Goal: Task Accomplishment & Management: Use online tool/utility

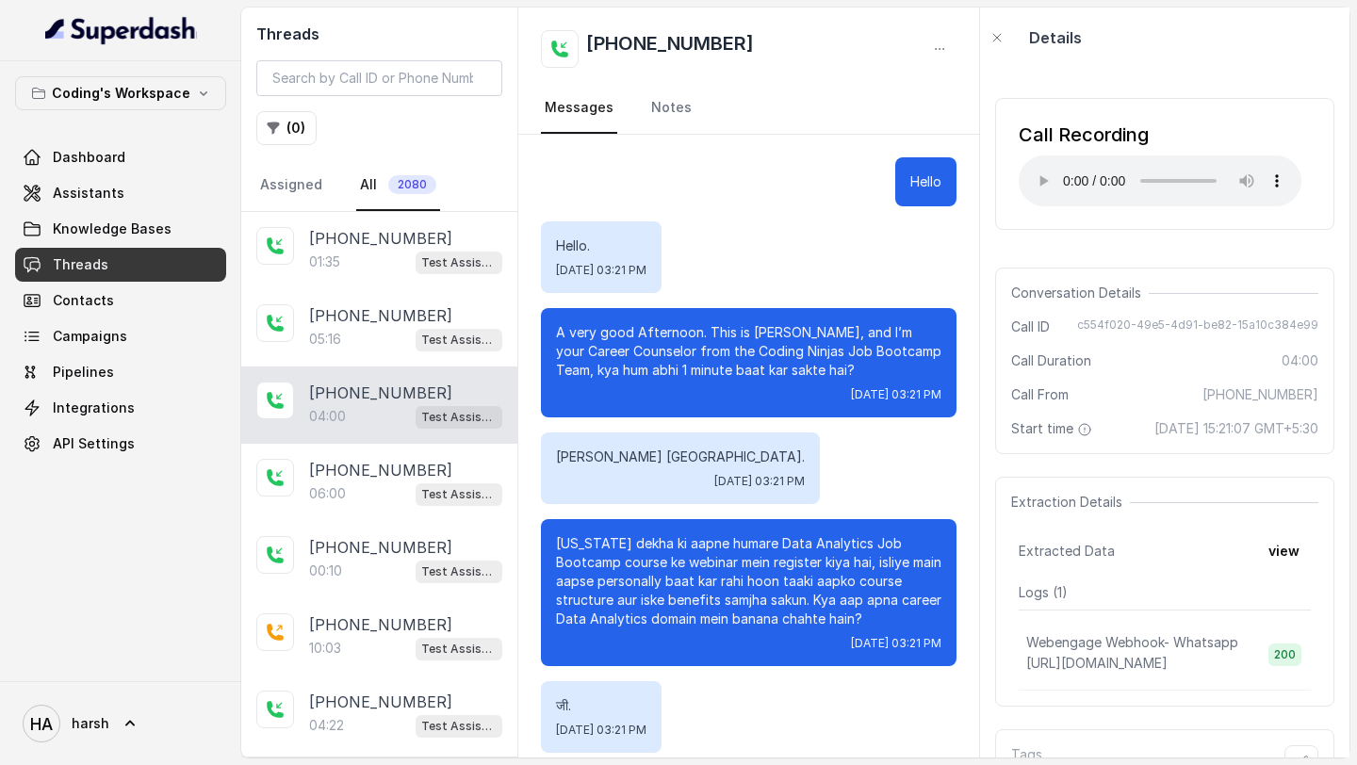
scroll to position [729, 0]
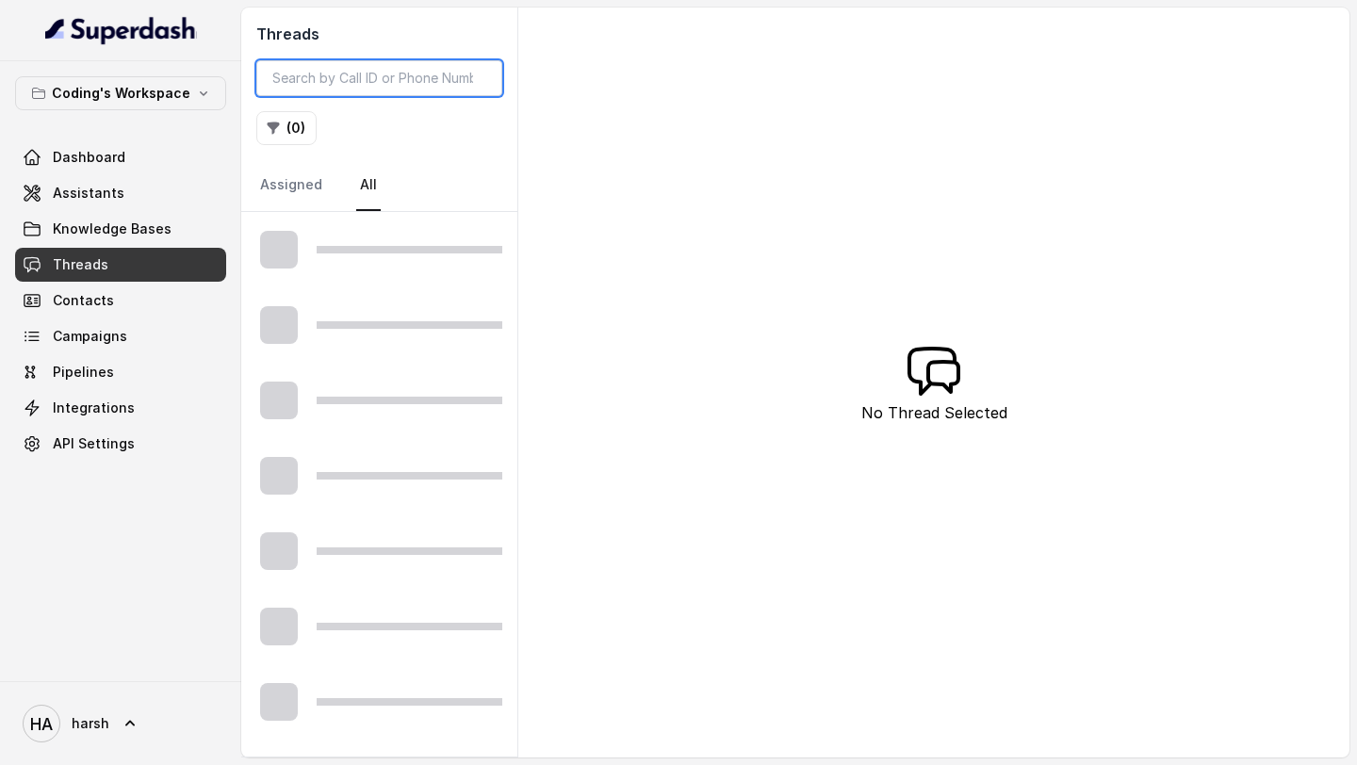
click at [361, 81] on input "search" at bounding box center [379, 78] width 246 height 36
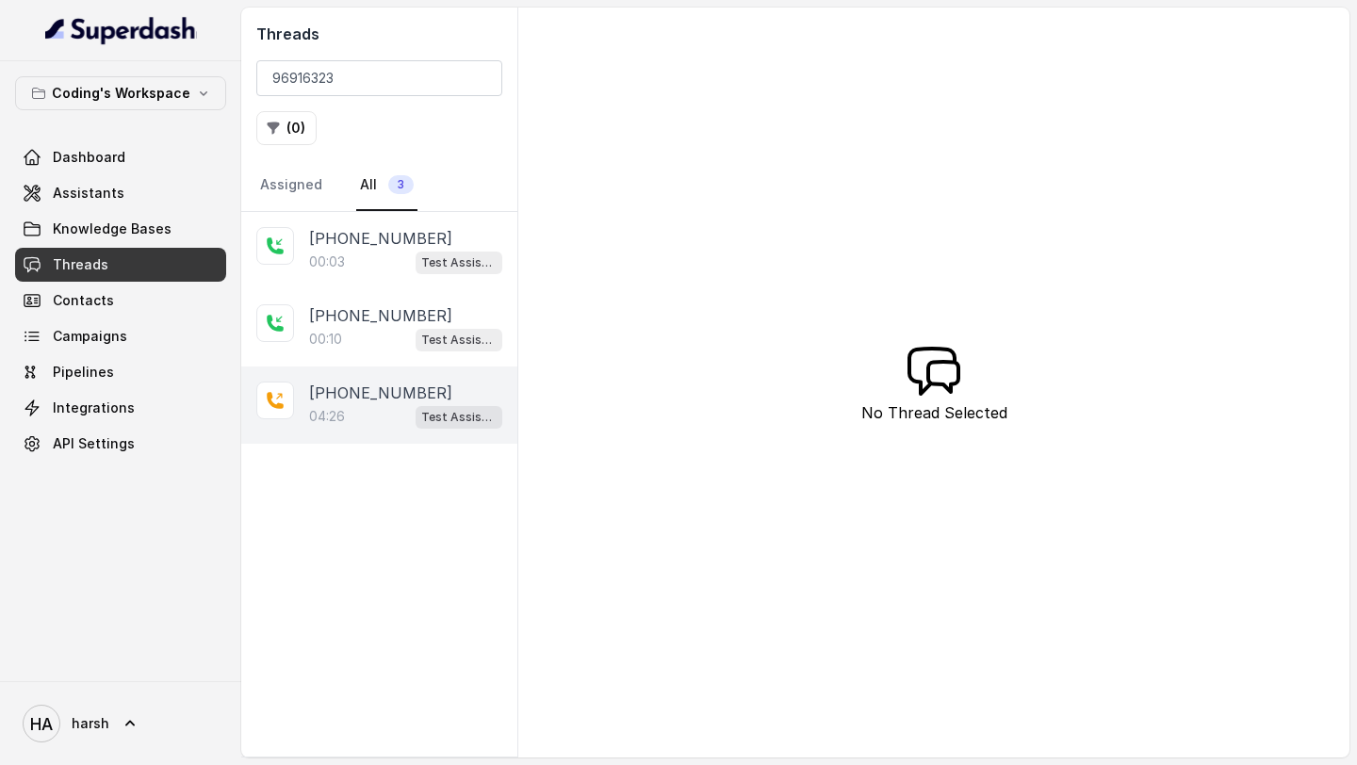
click at [364, 396] on p "[PHONE_NUMBER]" at bounding box center [380, 393] width 143 height 23
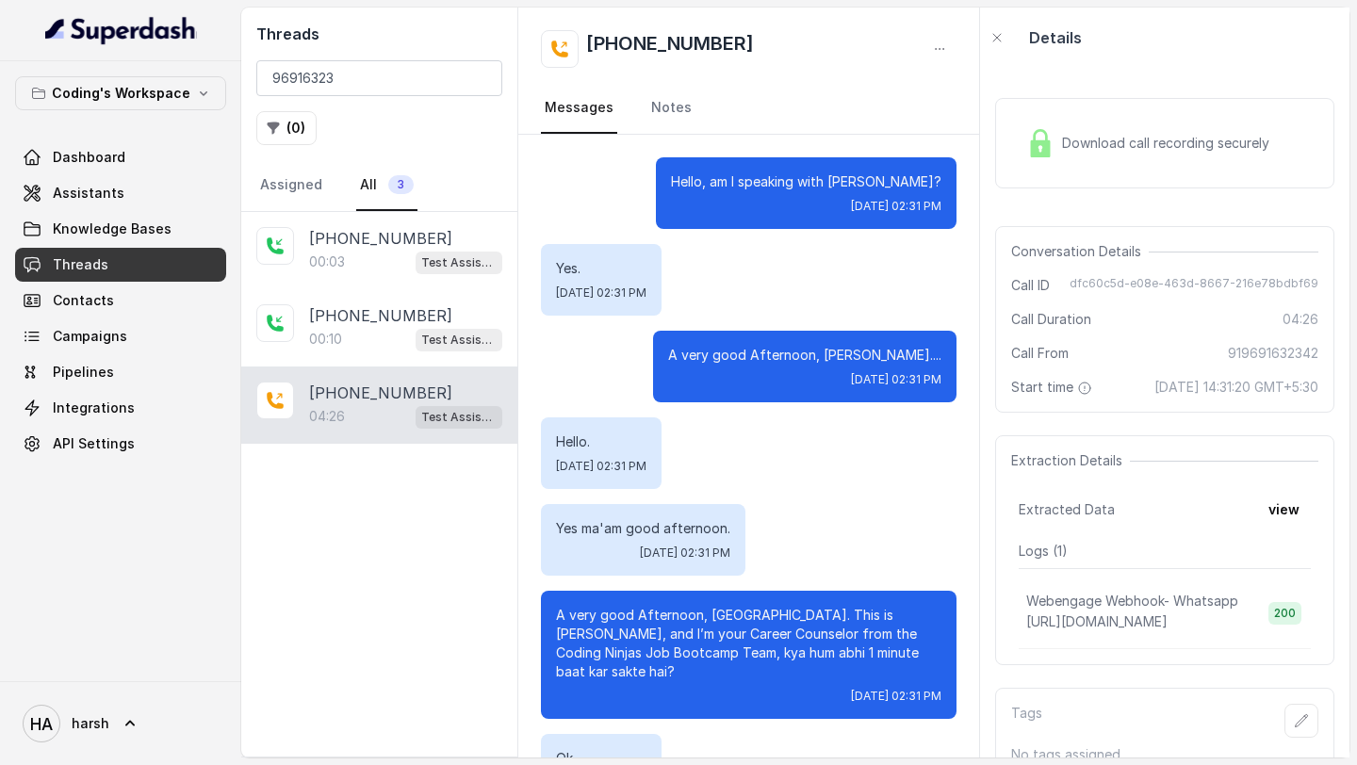
click at [1071, 98] on div "Download call recording securely" at bounding box center [1164, 143] width 339 height 90
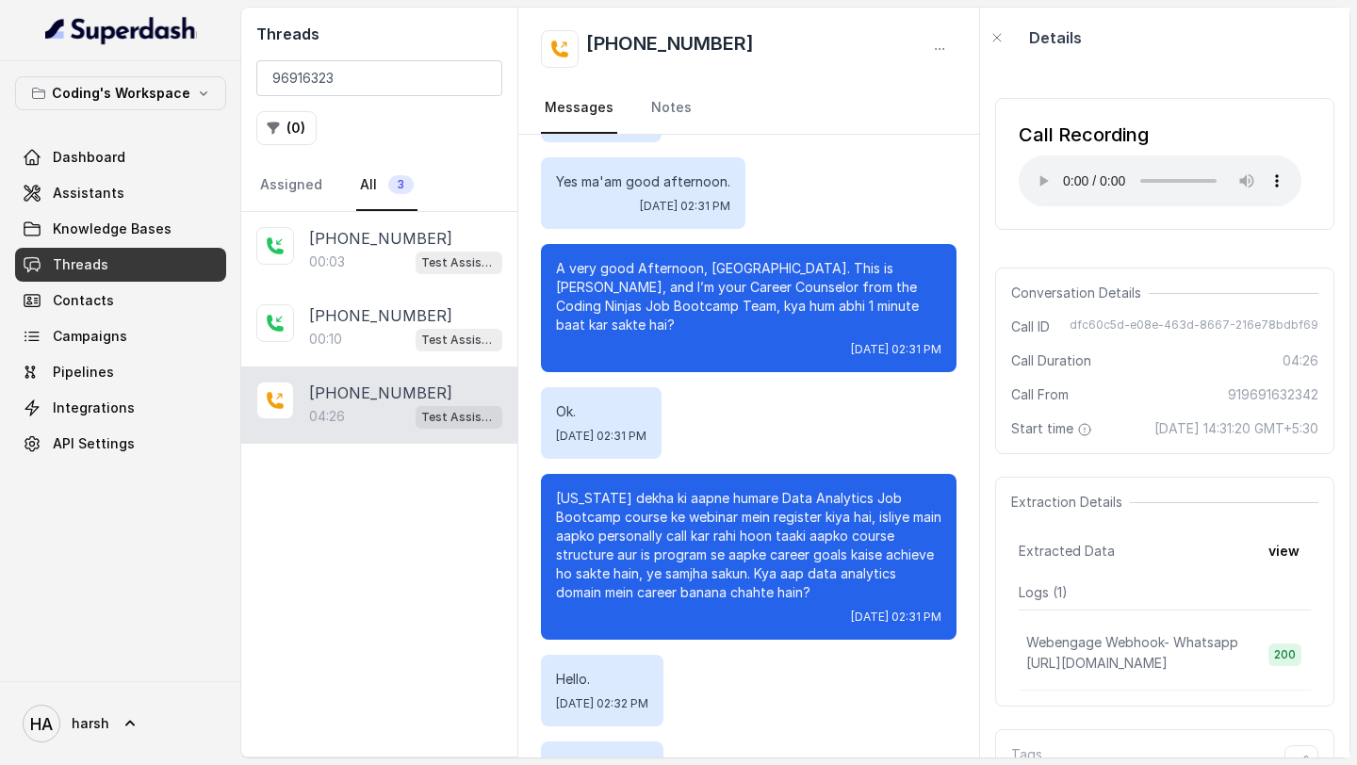
scroll to position [348, 0]
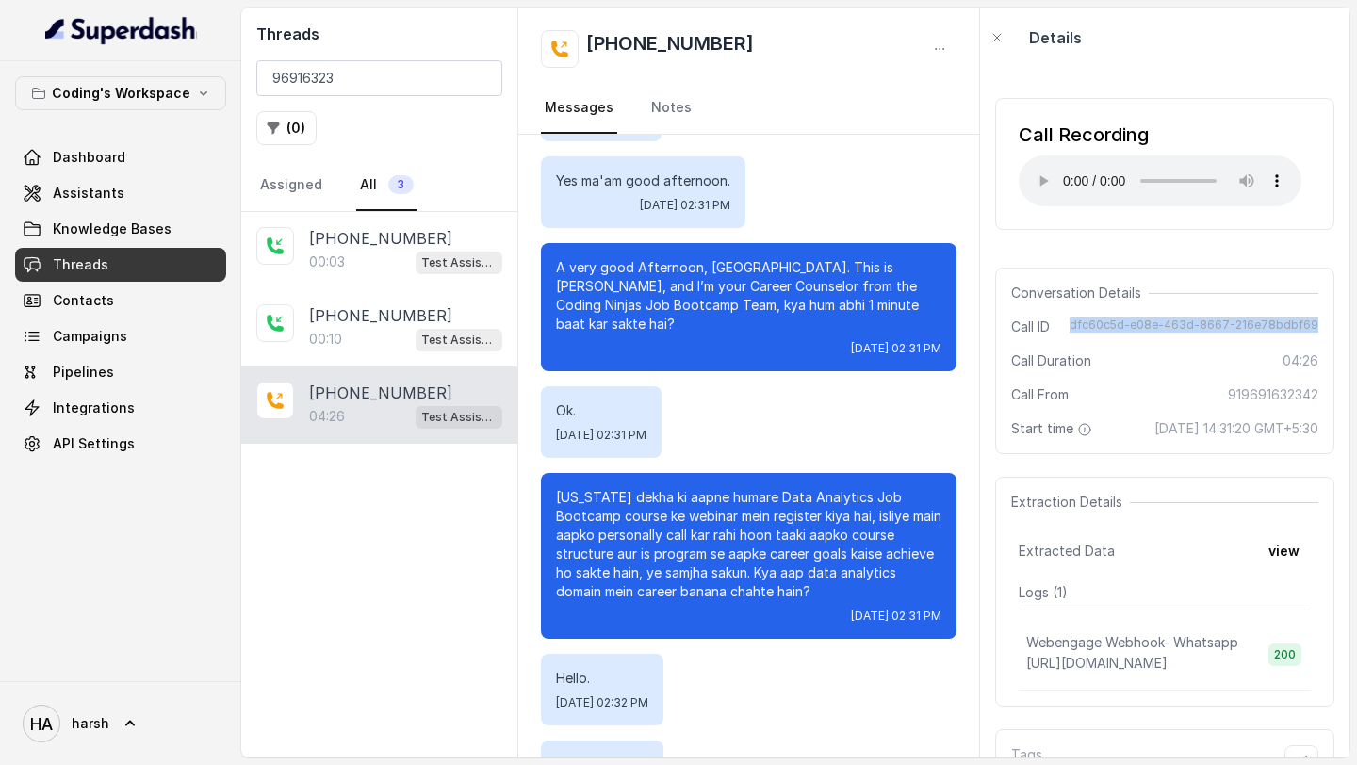
drag, startPoint x: 1318, startPoint y: 320, endPoint x: 1080, endPoint y: 318, distance: 238.4
click at [1080, 318] on div "Conversation Details Call ID dfc60c5d-e08e-463d-8667-216e78bdbf69 Call Duration…" at bounding box center [1164, 361] width 339 height 187
copy span "dfc60c5d-e08e-463d-8667-216e78bdbf69"
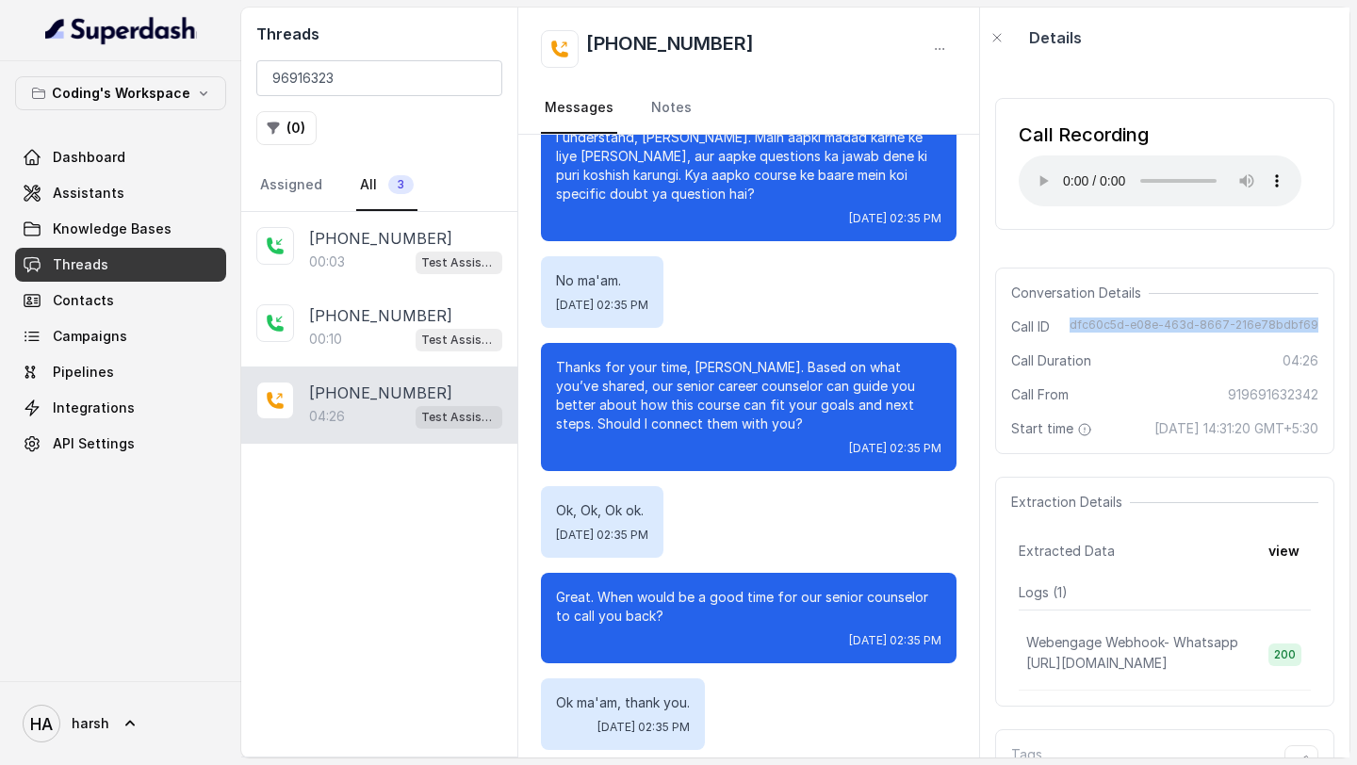
scroll to position [4292, 0]
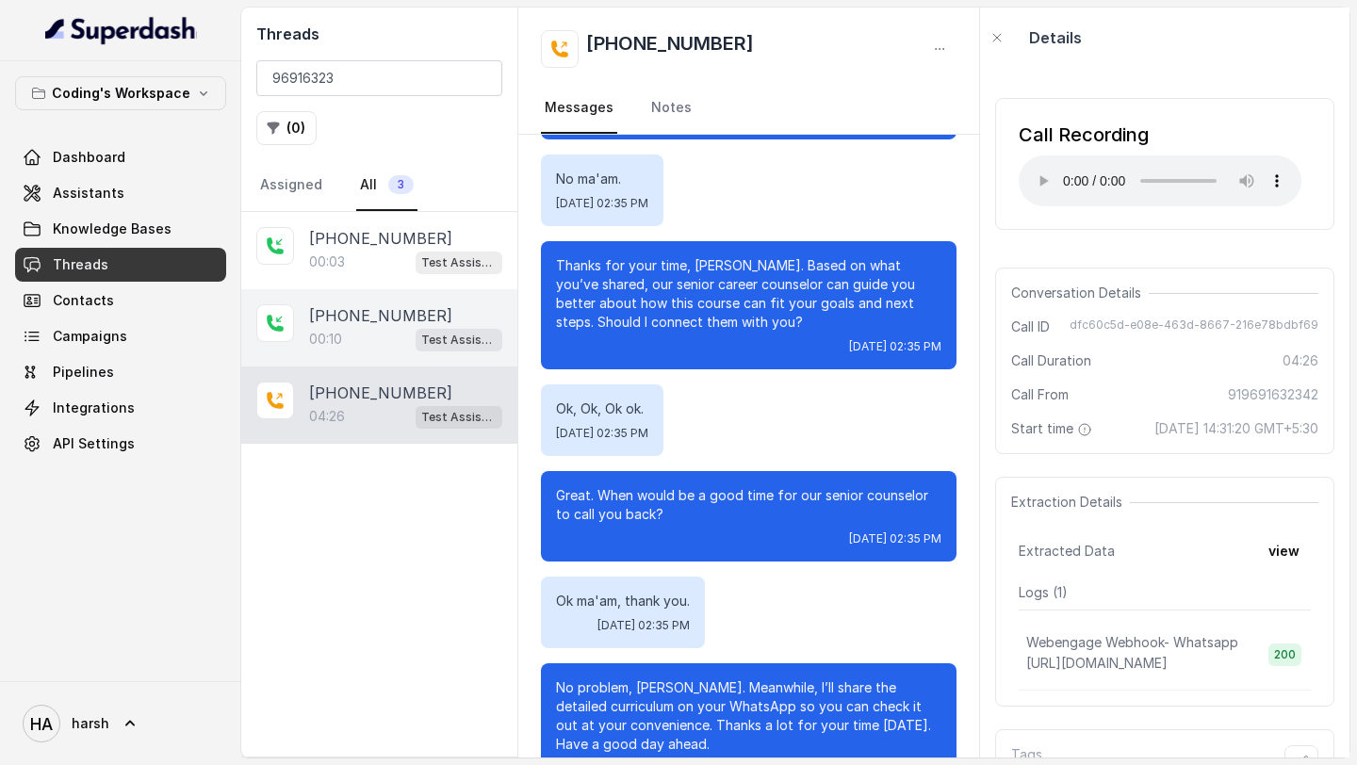
click at [326, 314] on p "[PHONE_NUMBER]" at bounding box center [380, 315] width 143 height 23
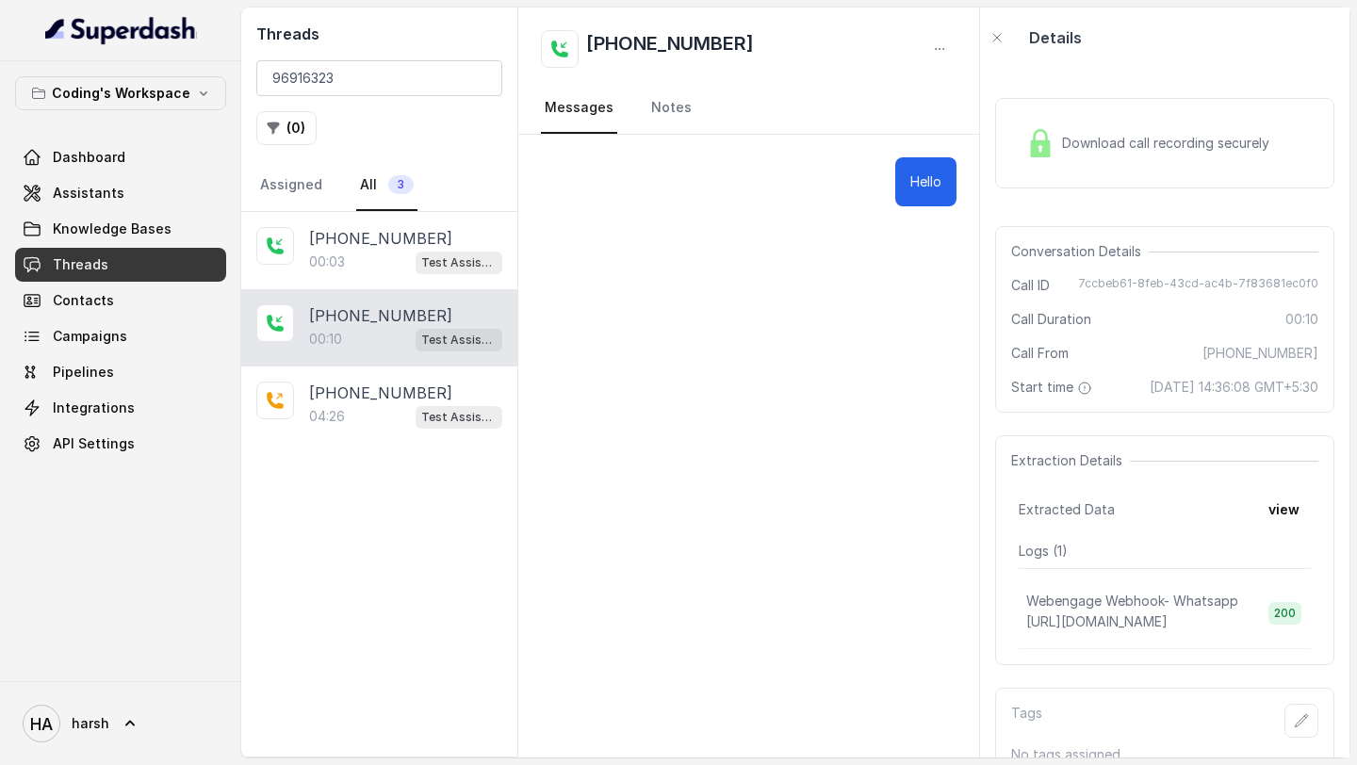
click at [1195, 146] on span "Download call recording securely" at bounding box center [1169, 143] width 215 height 19
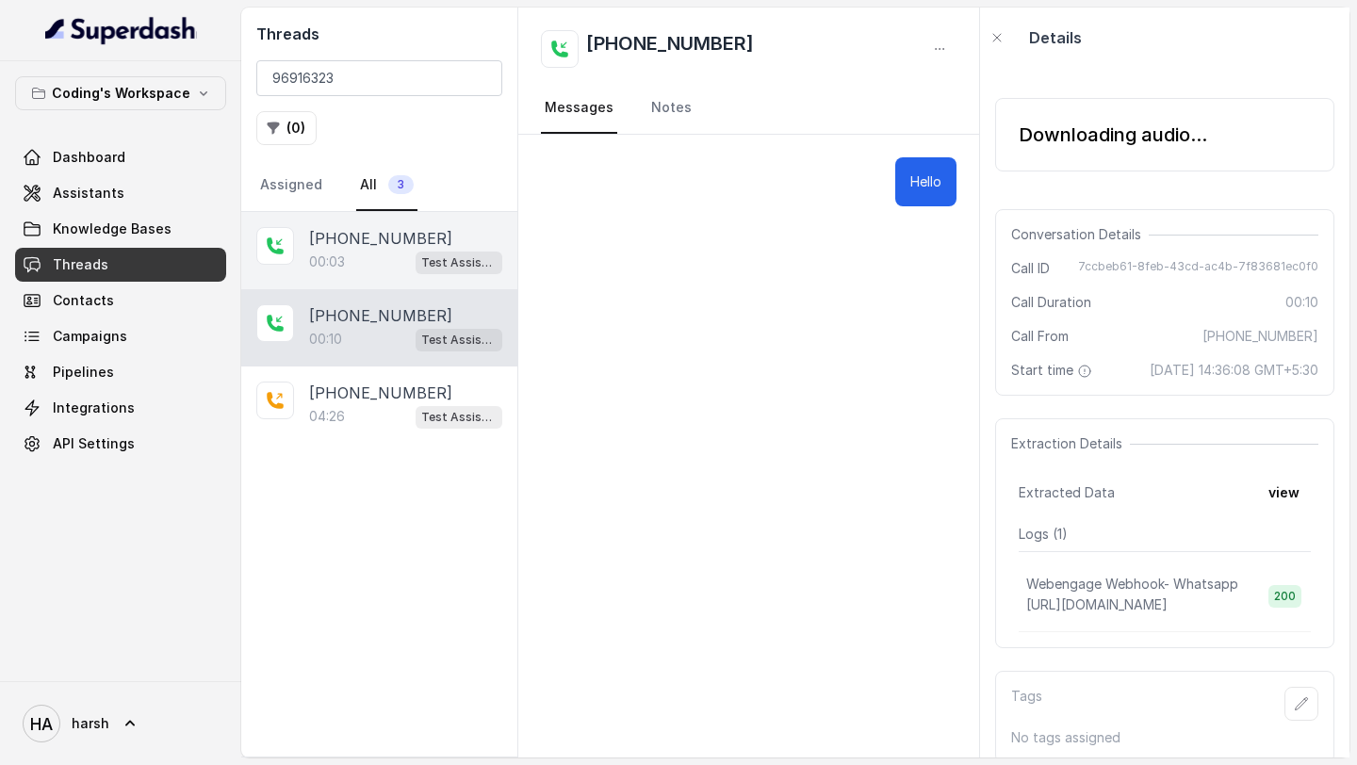
click at [381, 241] on p "[PHONE_NUMBER]" at bounding box center [380, 238] width 143 height 23
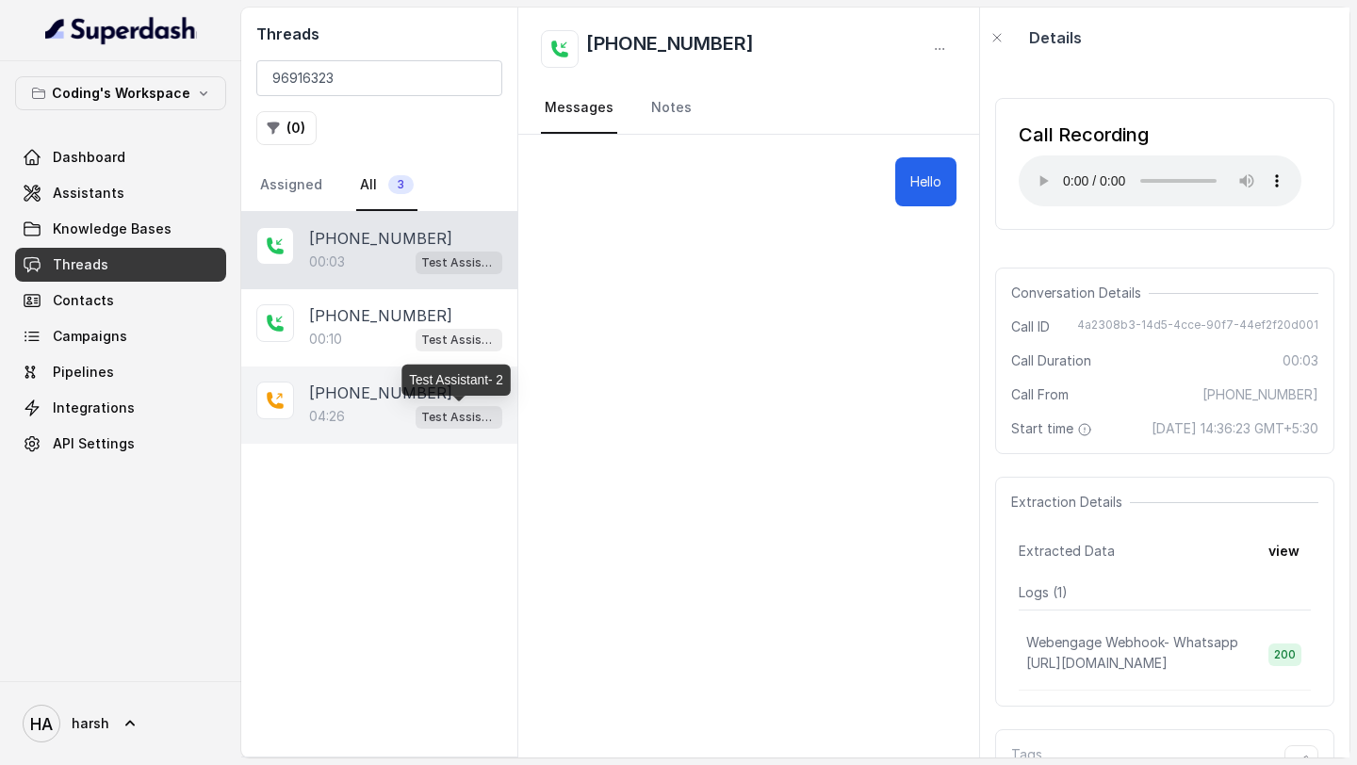
click at [396, 408] on div "04:26 Test Assistant- 2" at bounding box center [405, 416] width 193 height 24
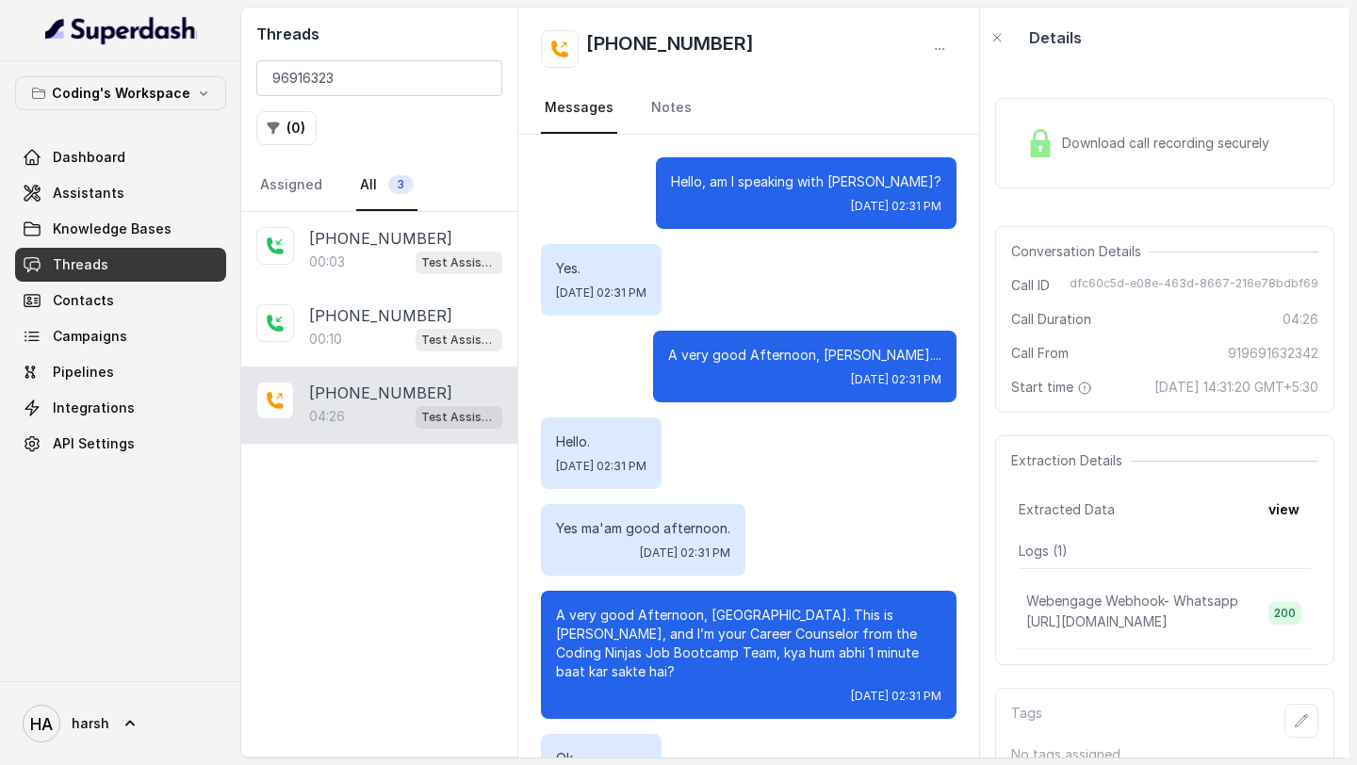
scroll to position [4292, 0]
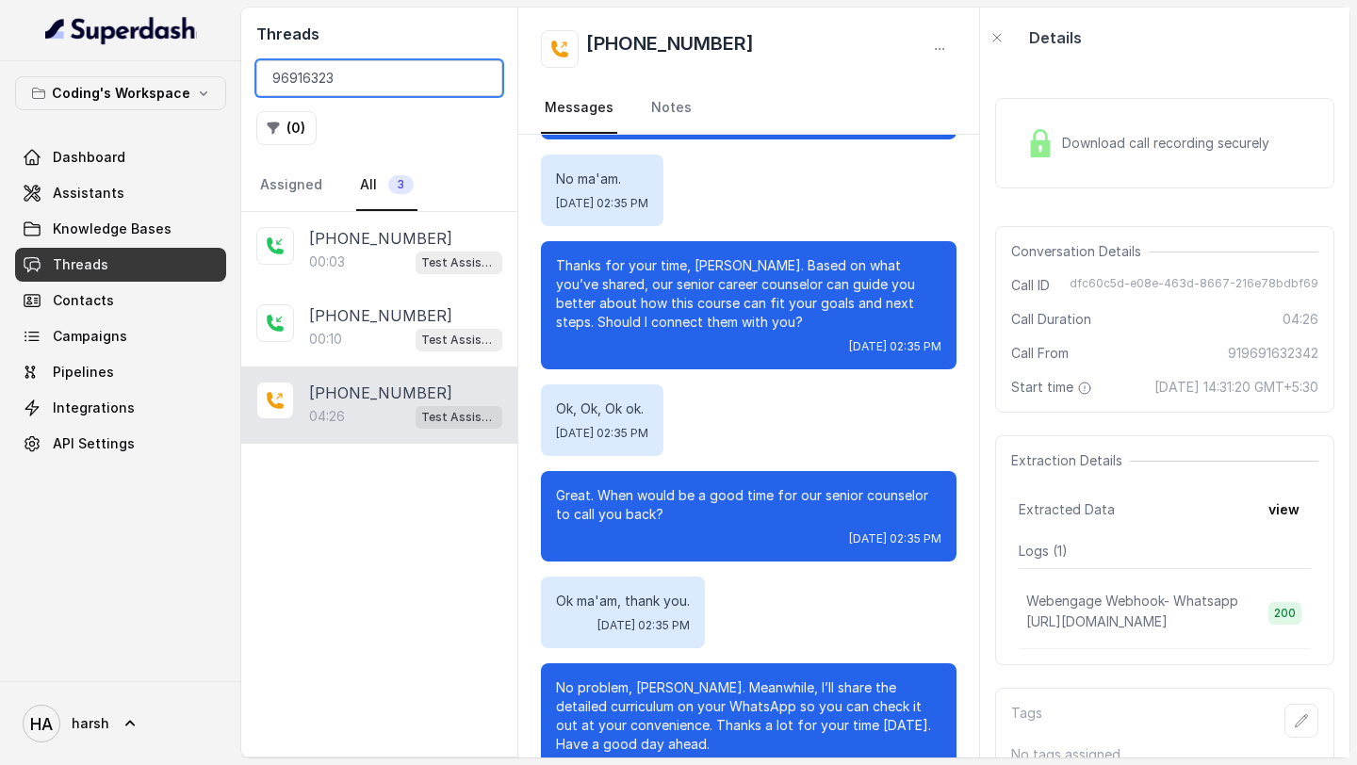
click at [392, 67] on input "96916323" at bounding box center [379, 78] width 246 height 36
paste input "4a3a1e42-22c0-4c75-98ae-9c684048b16e"
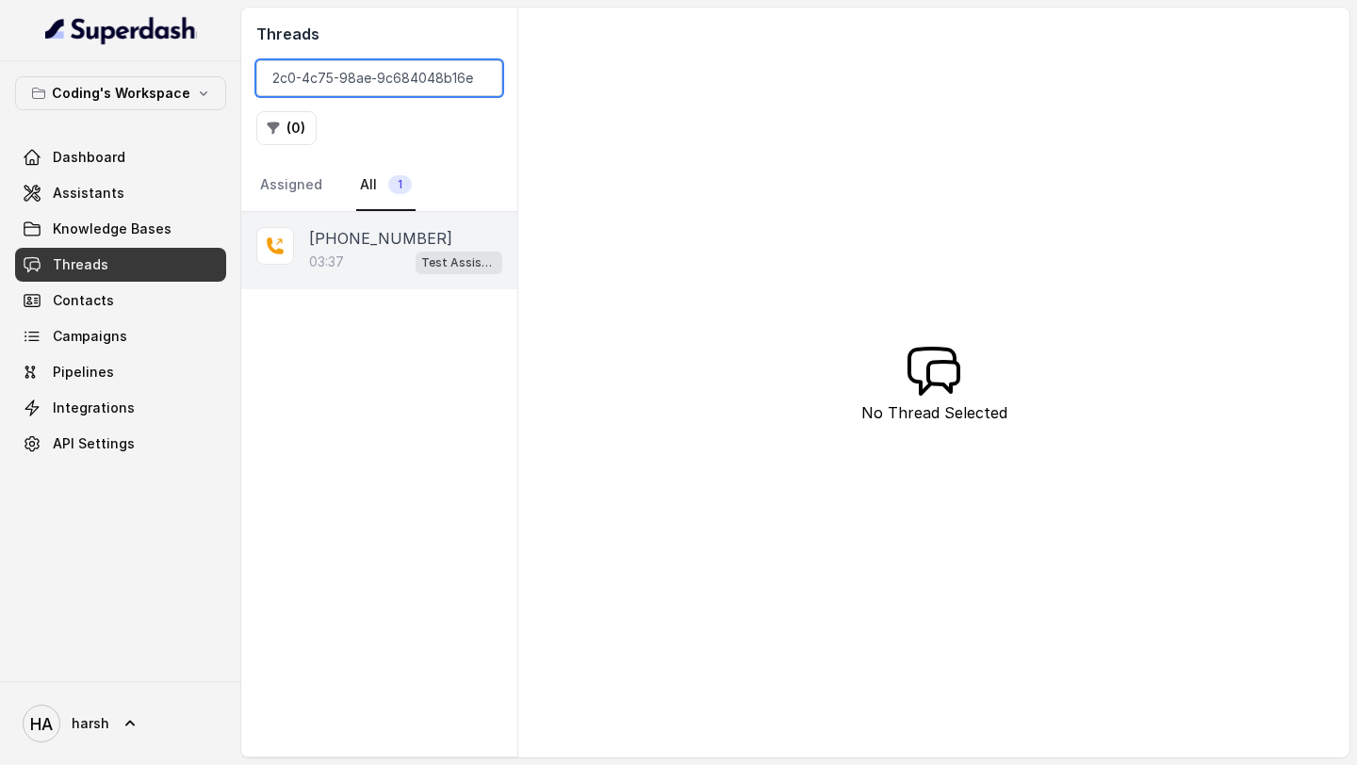
type input "4a3a1e42-22c0-4c75-98ae-9c684048b16e"
click at [407, 273] on div "+918806585820 03:37 Test Assistant- 2" at bounding box center [379, 250] width 276 height 77
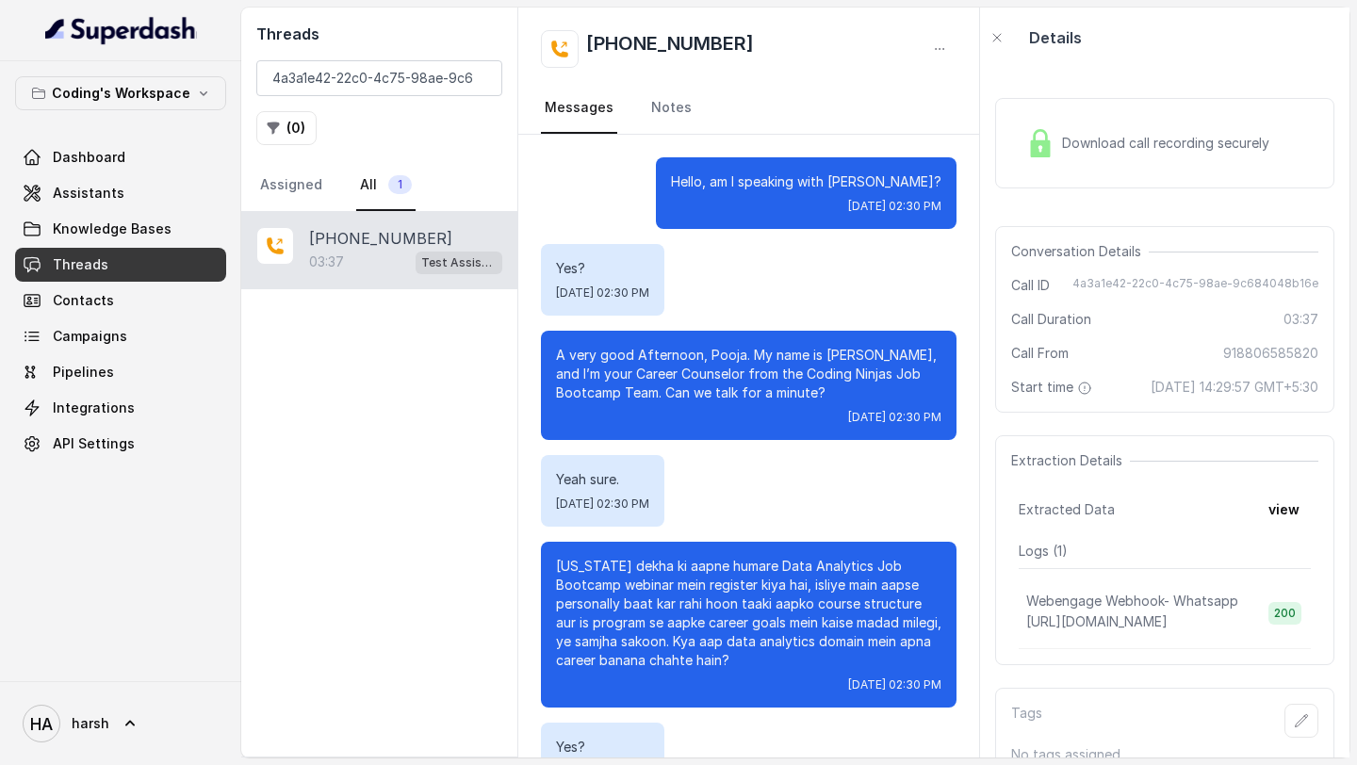
scroll to position [2958, 0]
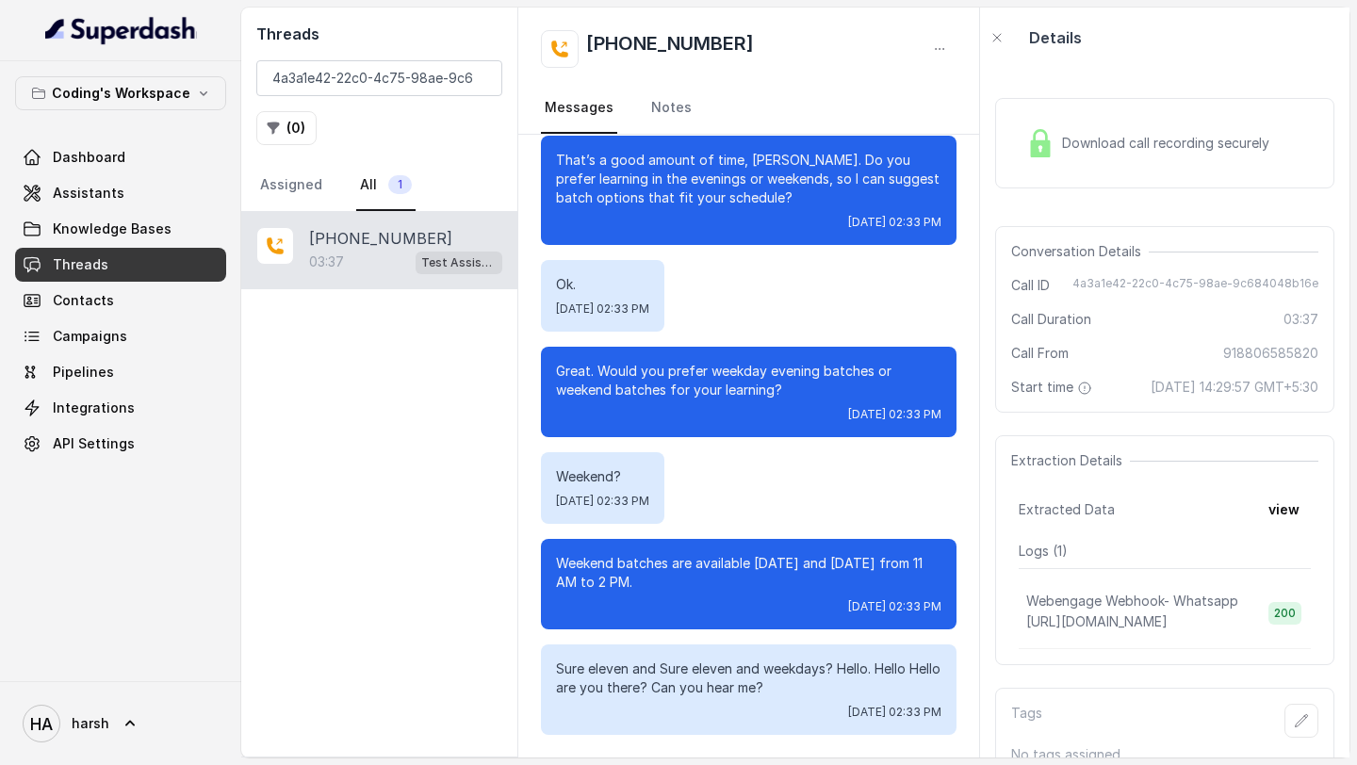
click at [1116, 110] on div "Download call recording securely" at bounding box center [1164, 143] width 339 height 90
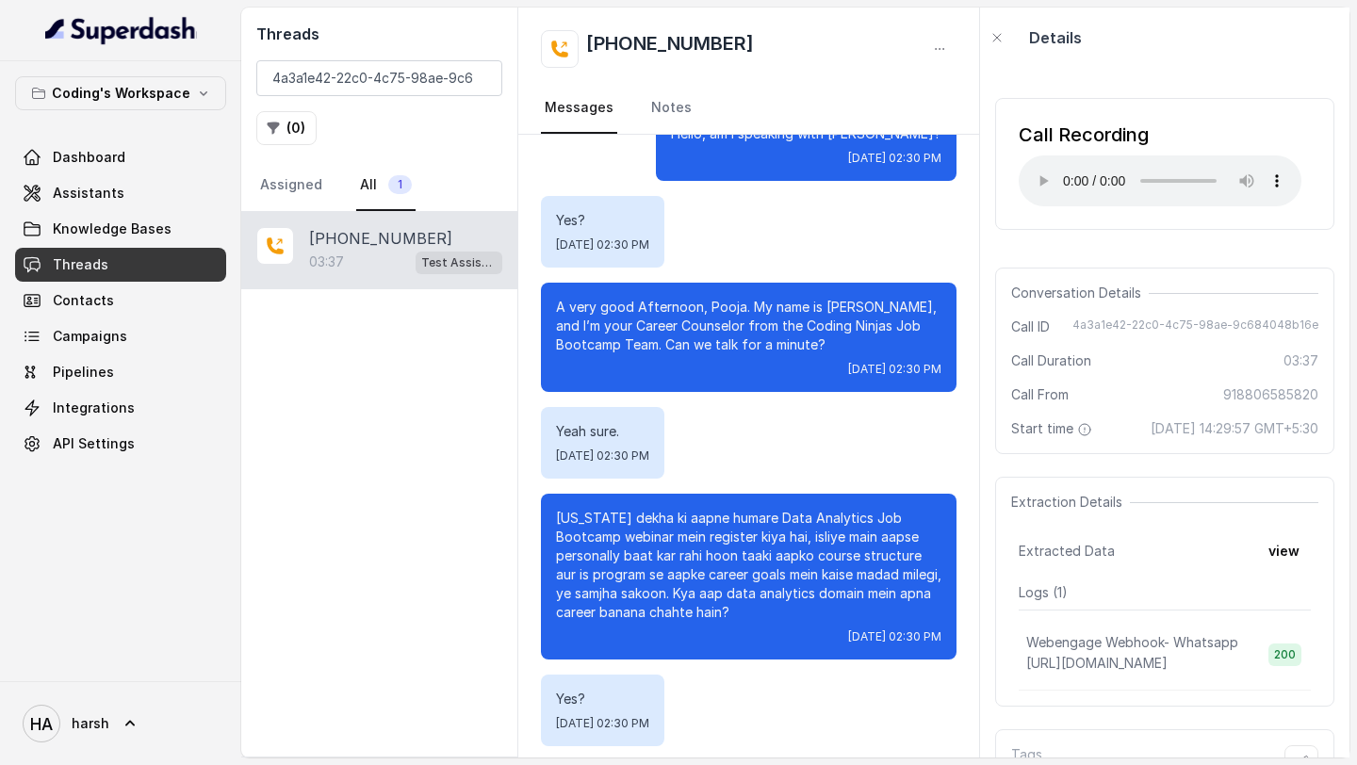
scroll to position [104, 0]
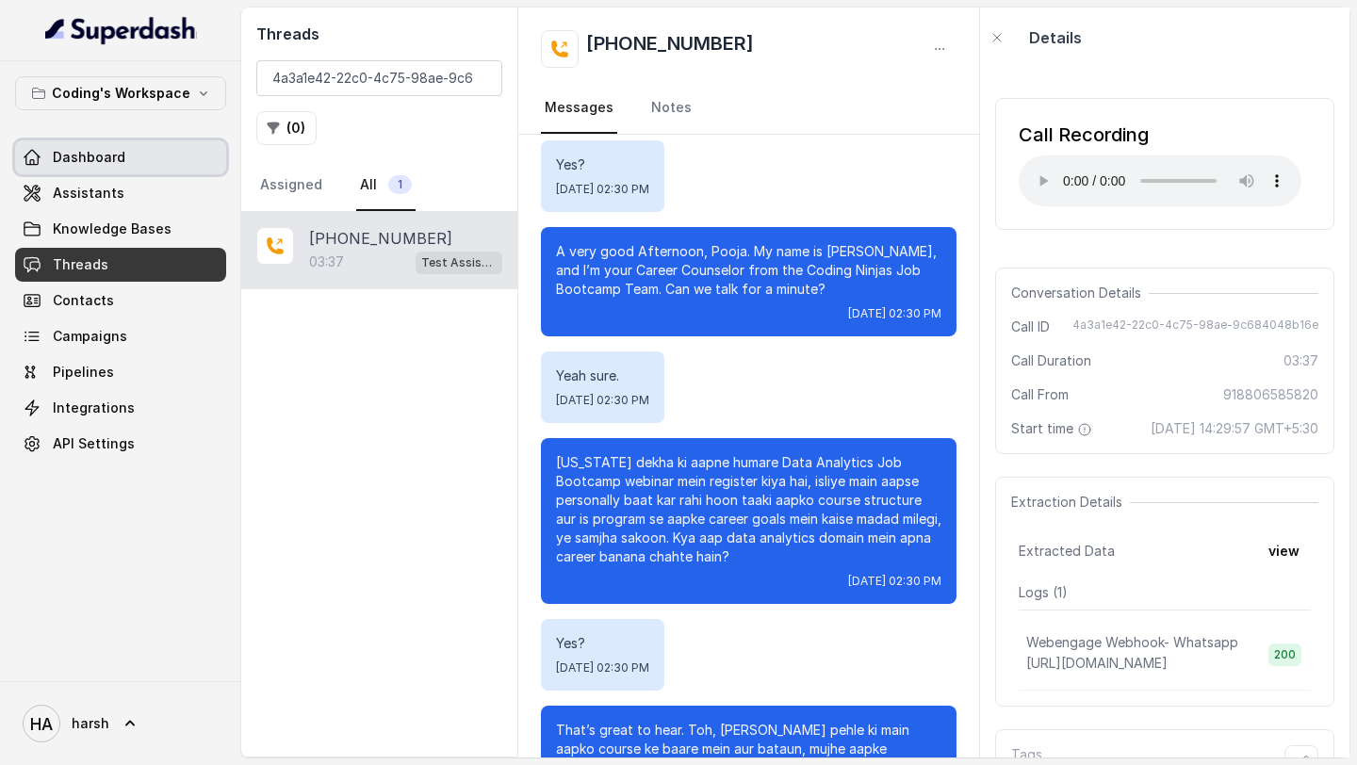
click at [88, 163] on span "Dashboard" at bounding box center [89, 157] width 73 height 19
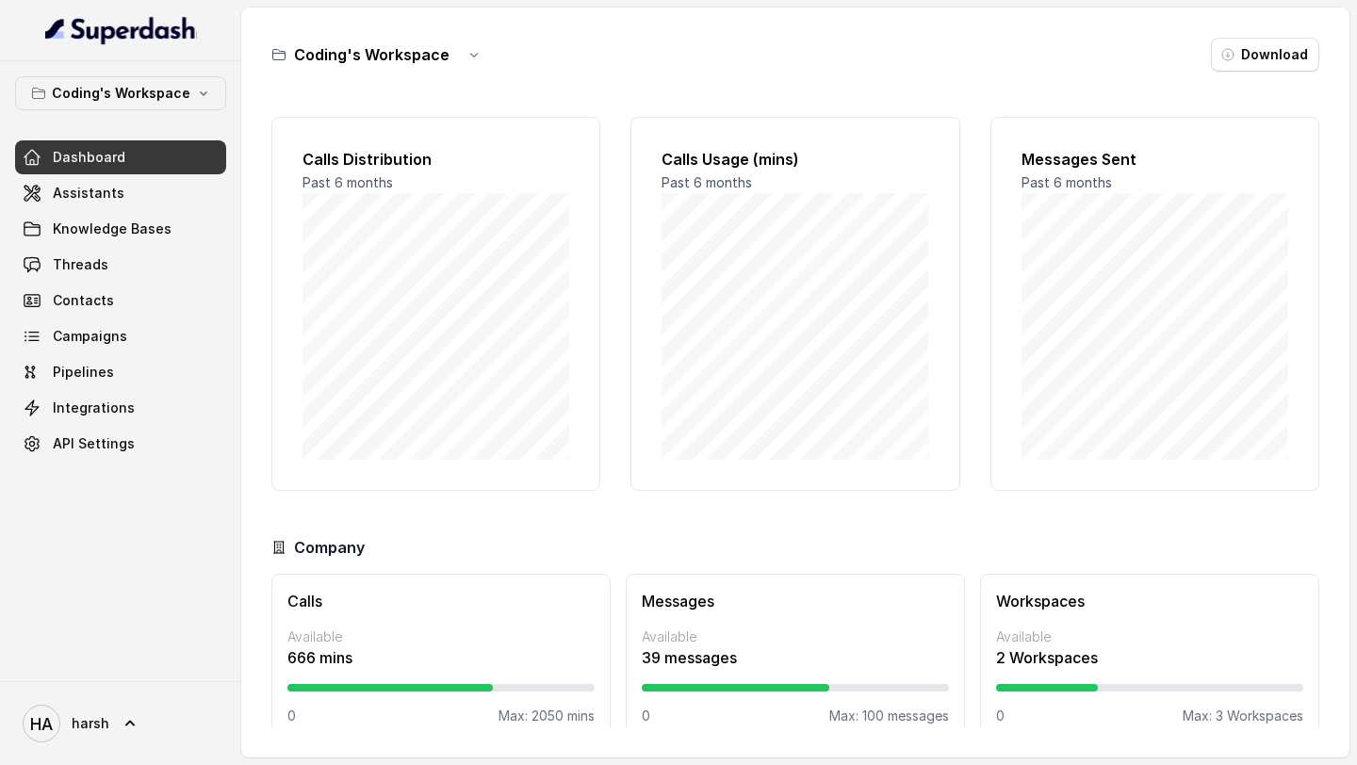
scroll to position [27, 0]
